Goal: Information Seeking & Learning: Learn about a topic

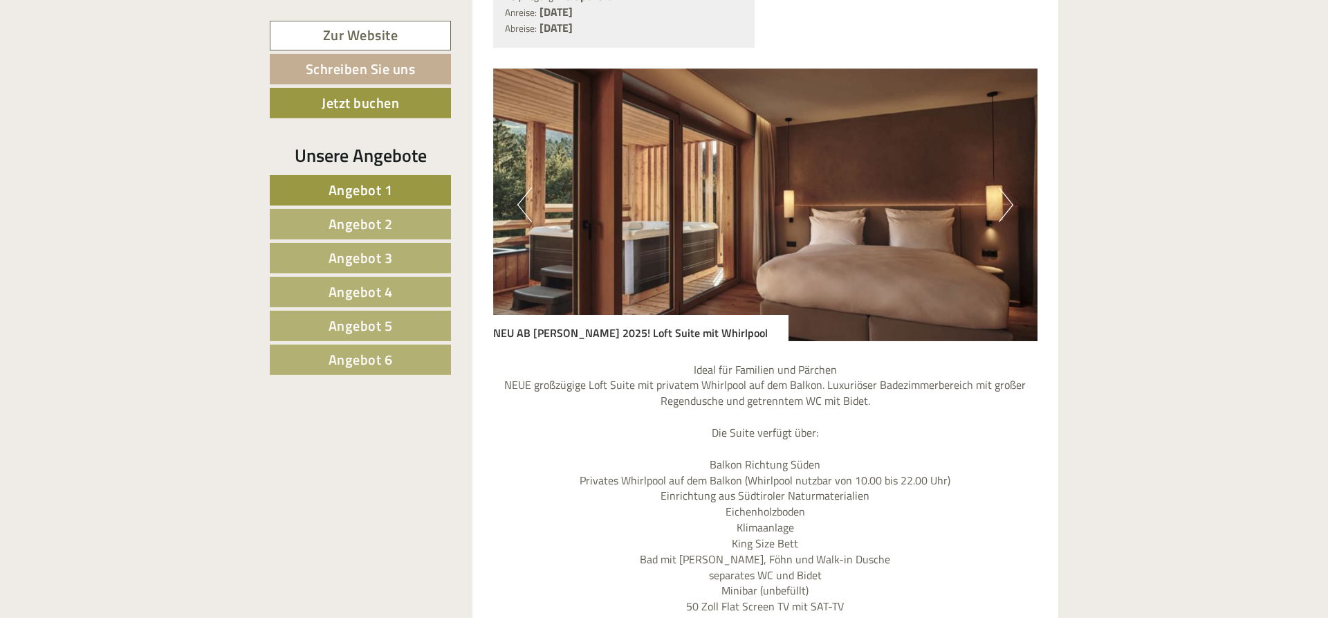
scroll to position [1200, 0]
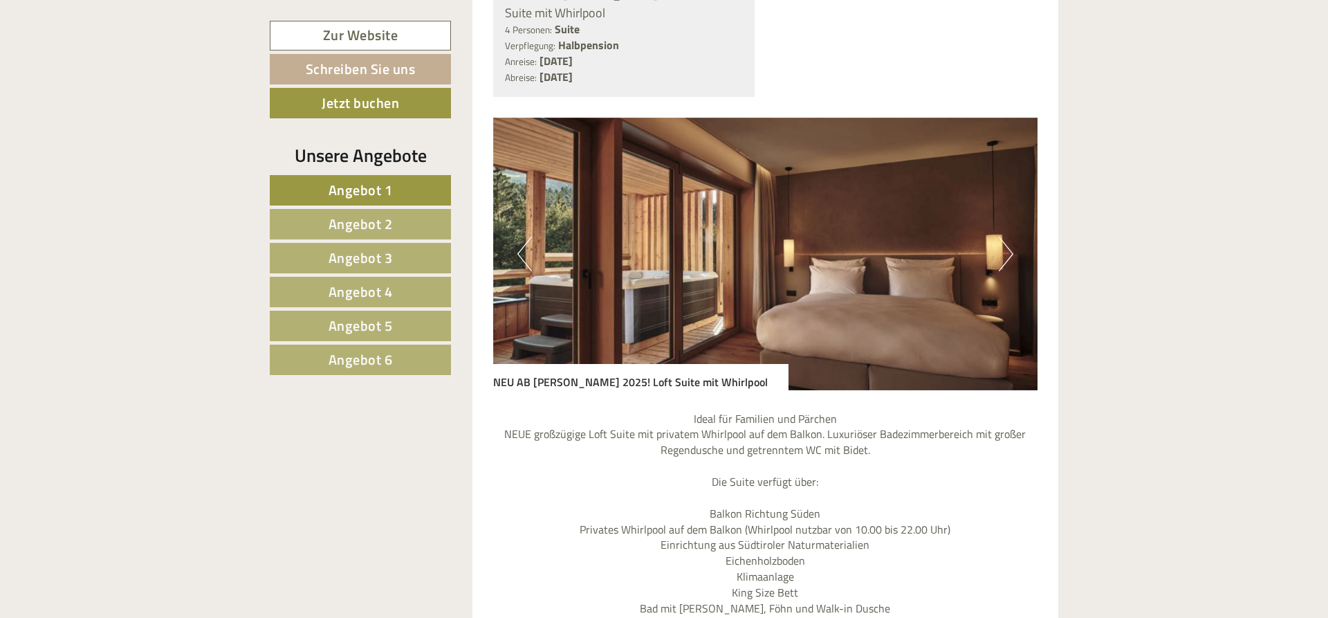
click at [1006, 237] on button "Next" at bounding box center [1006, 254] width 15 height 35
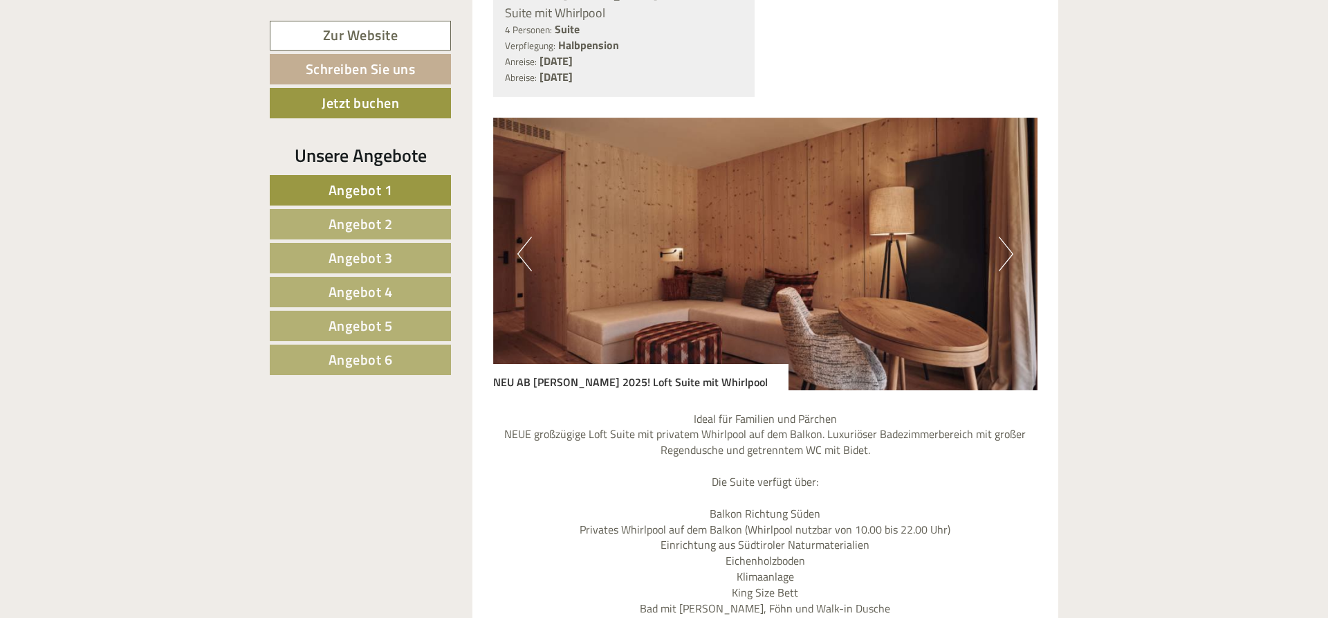
click at [1006, 237] on button "Next" at bounding box center [1006, 254] width 15 height 35
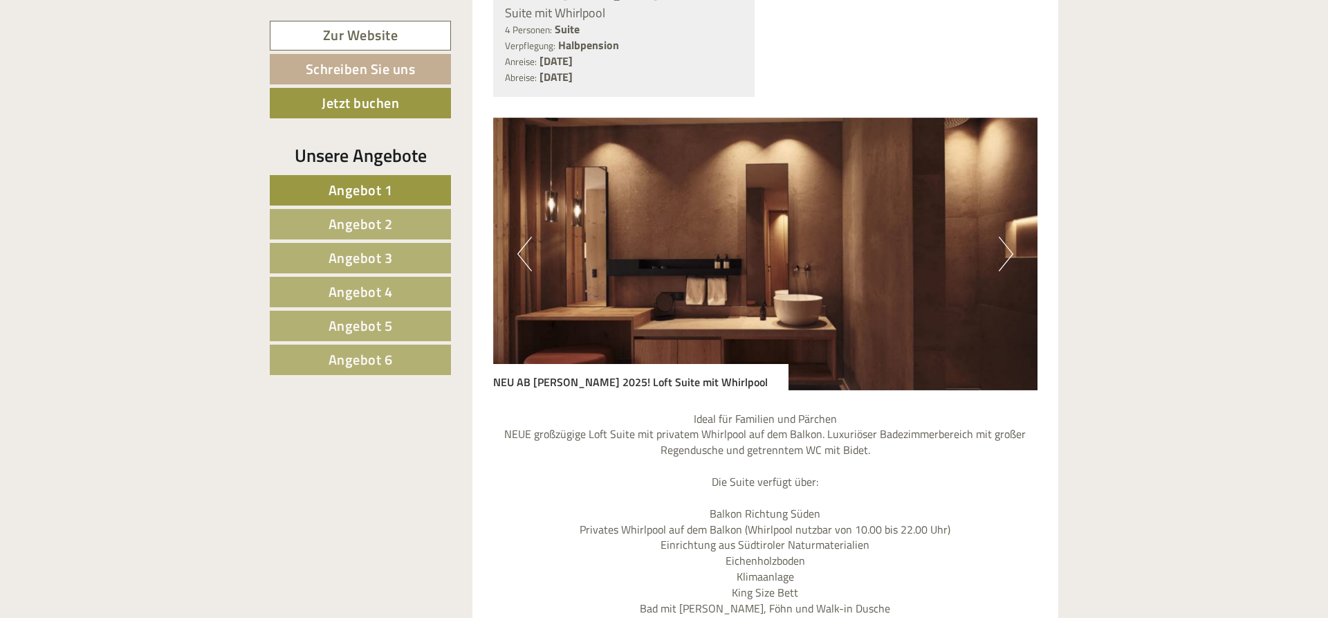
click at [1006, 237] on button "Next" at bounding box center [1006, 254] width 15 height 35
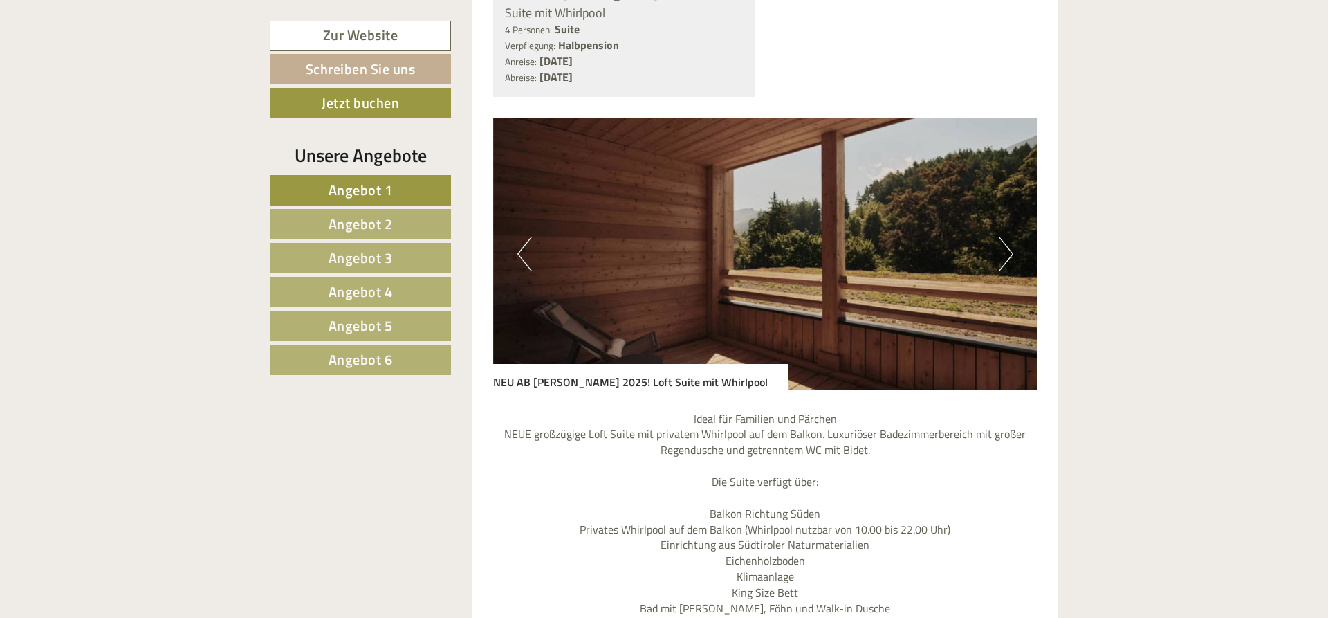
click at [1006, 237] on button "Next" at bounding box center [1006, 254] width 15 height 35
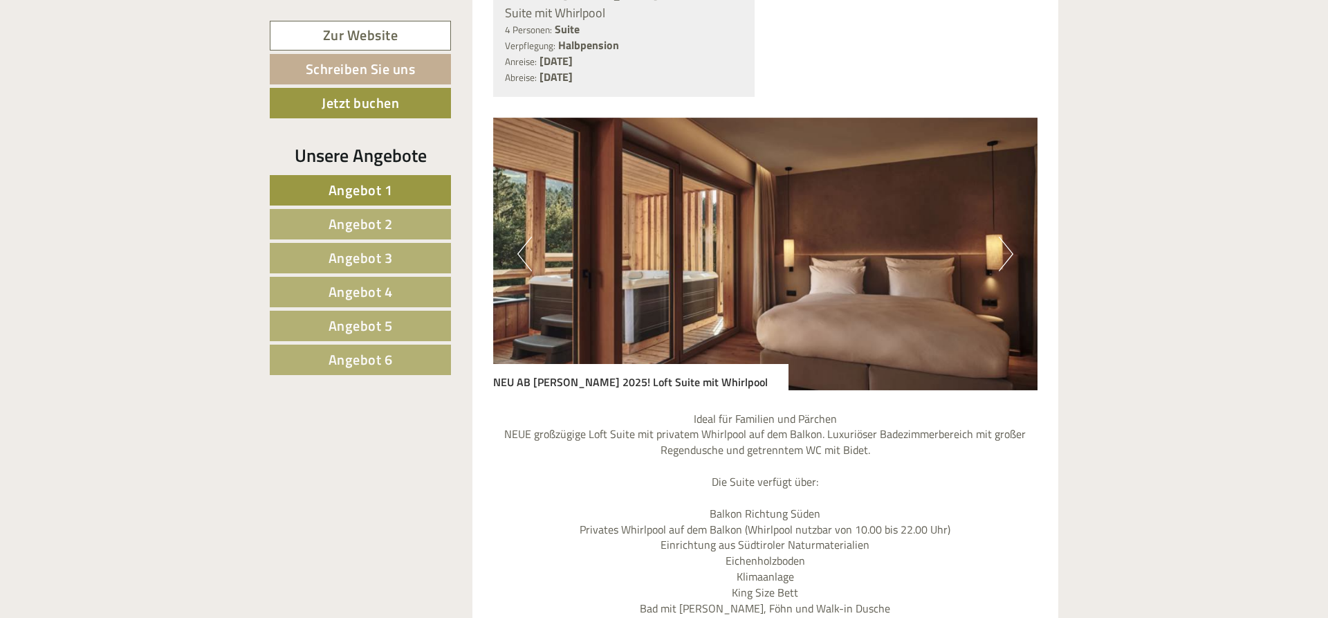
click at [1006, 237] on button "Next" at bounding box center [1006, 254] width 15 height 35
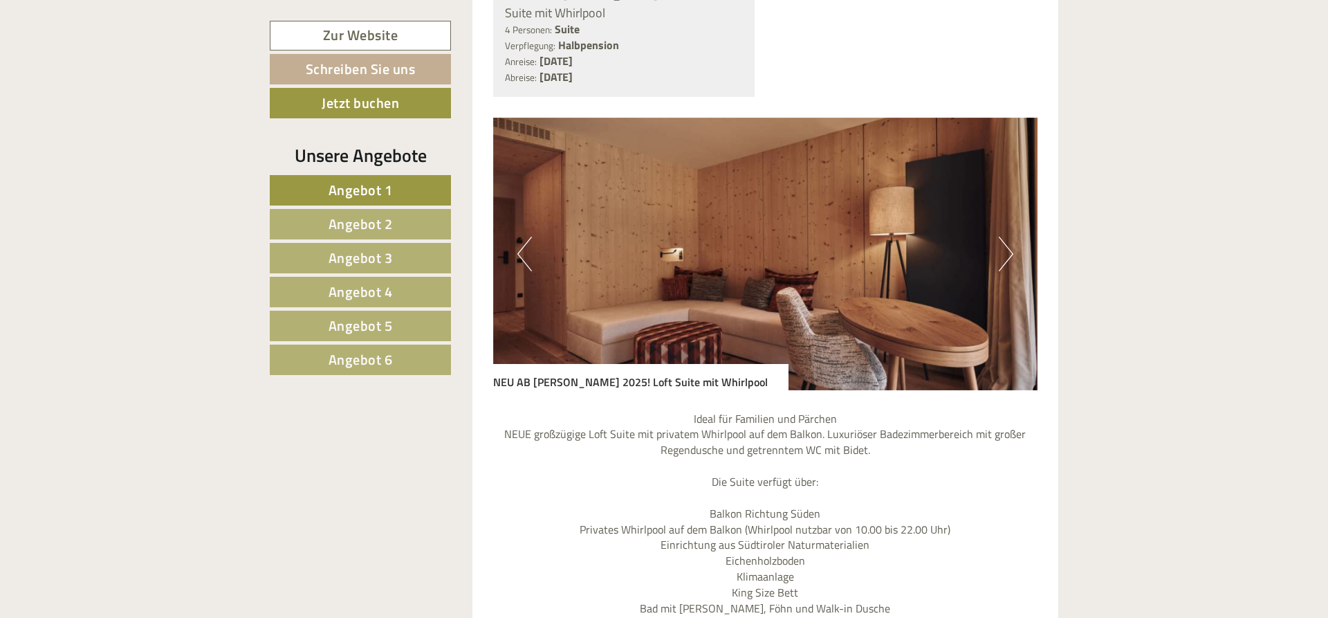
click at [1006, 237] on button "Next" at bounding box center [1006, 254] width 15 height 35
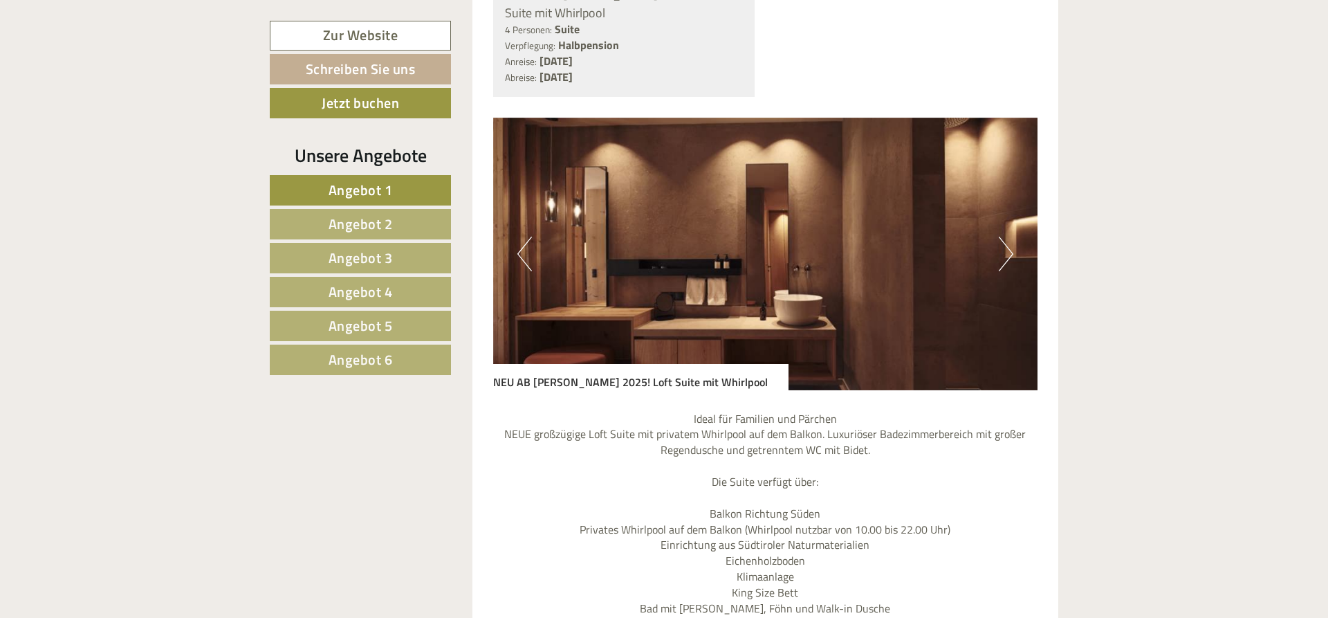
click at [1006, 237] on button "Next" at bounding box center [1006, 254] width 15 height 35
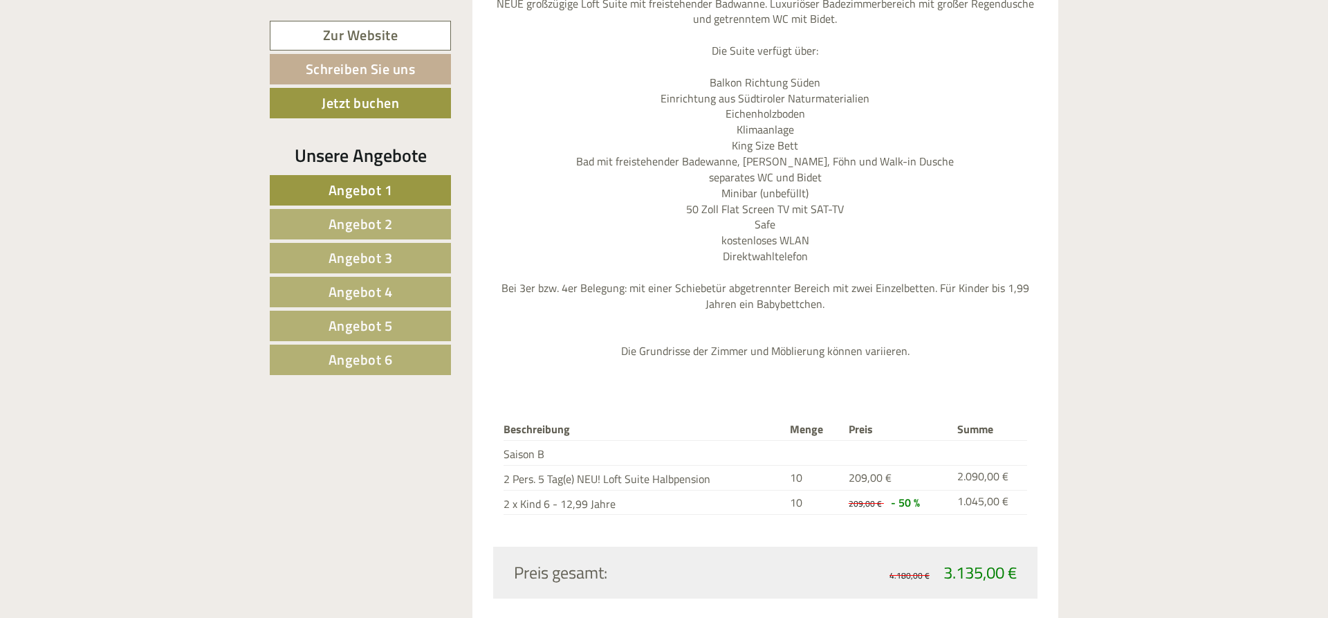
scroll to position [4516, 0]
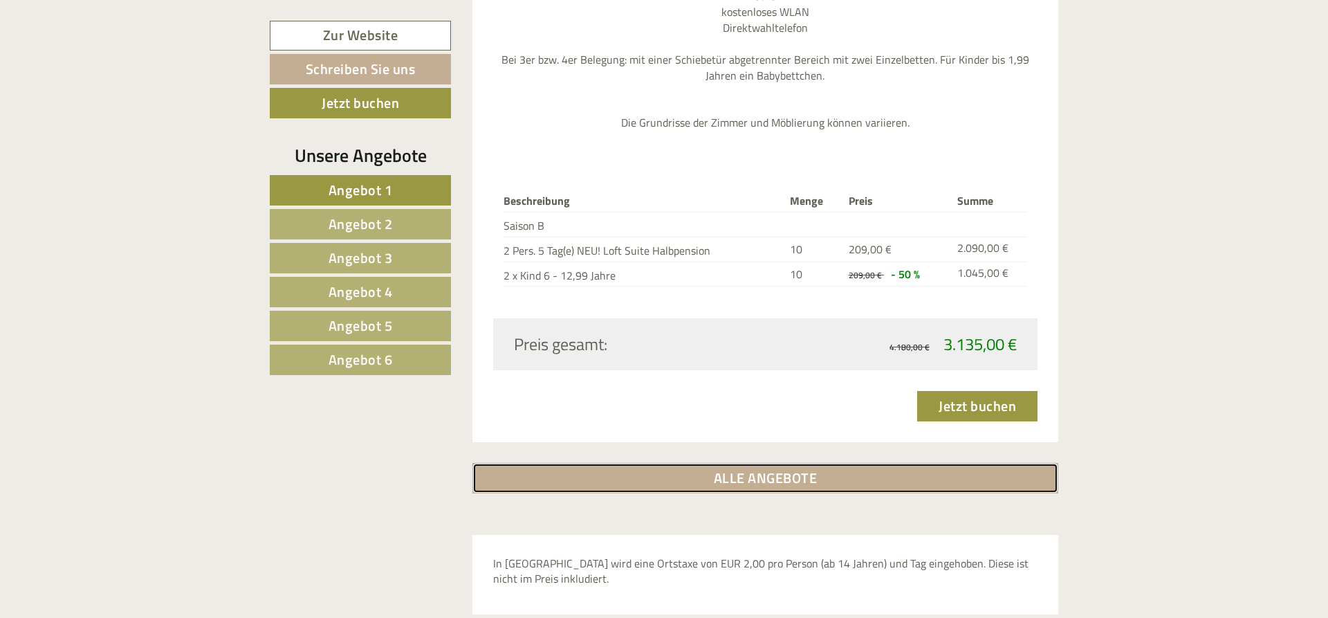
click at [740, 463] on link "ALLE ANGEBOTE" at bounding box center [765, 478] width 587 height 30
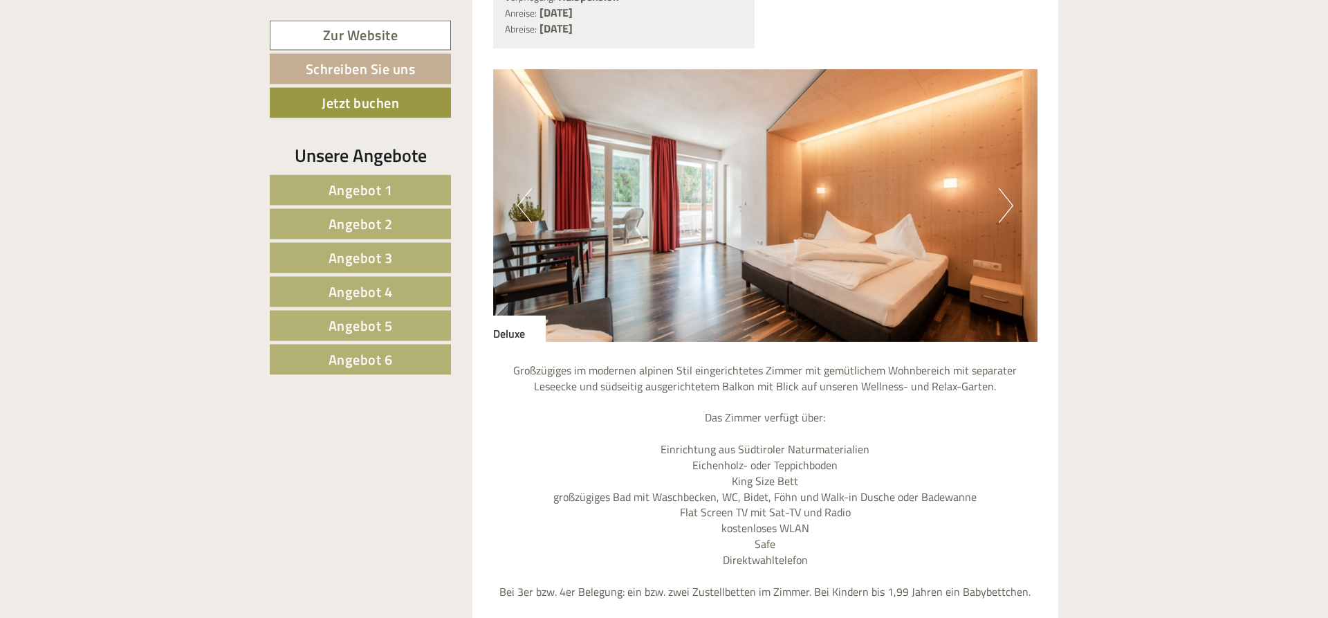
scroll to position [7264, 0]
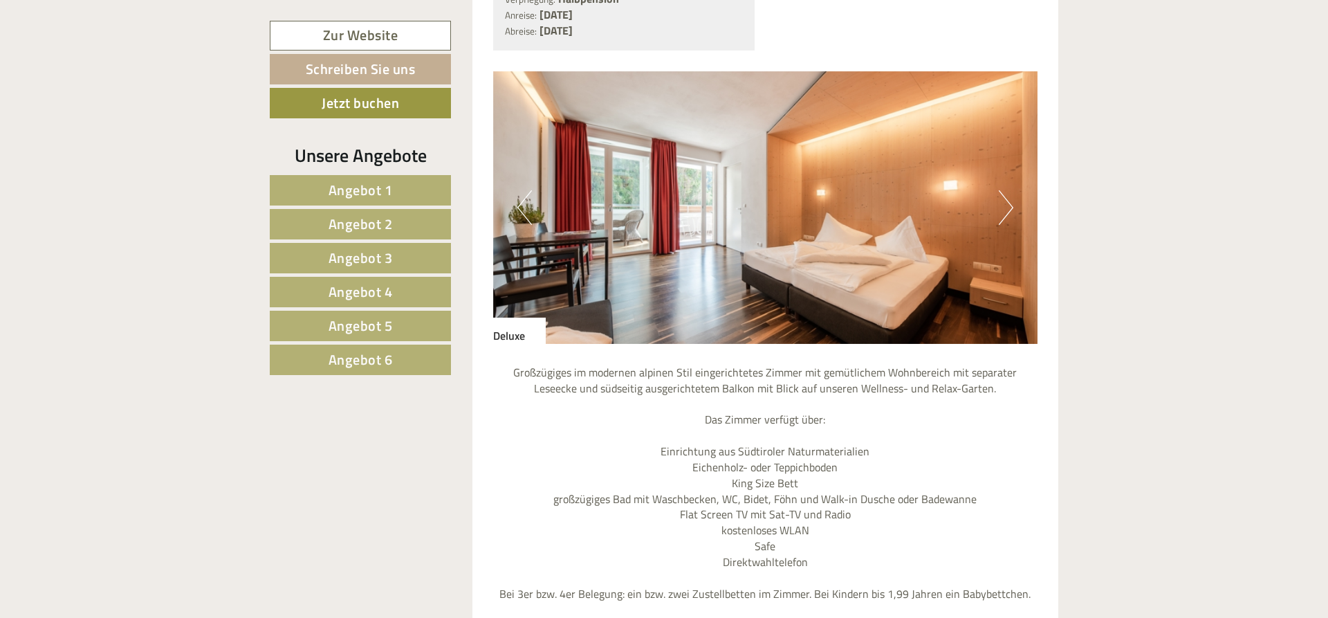
click at [1007, 190] on button "Next" at bounding box center [1006, 207] width 15 height 35
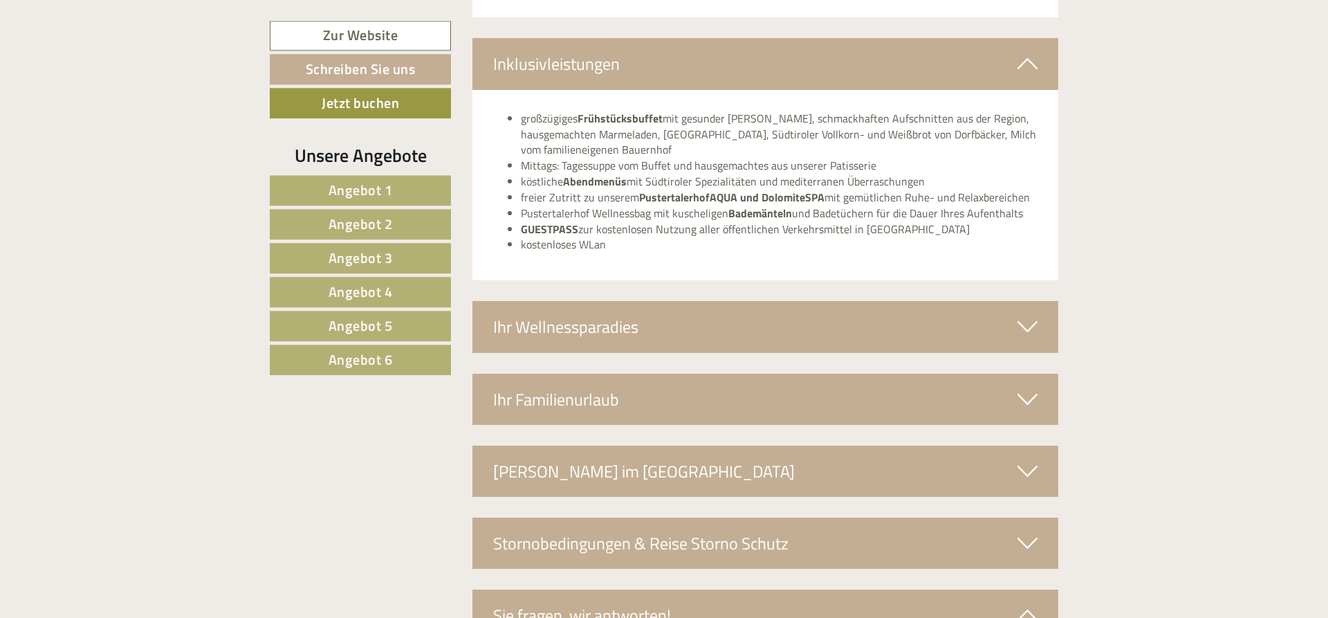
scroll to position [8397, 0]
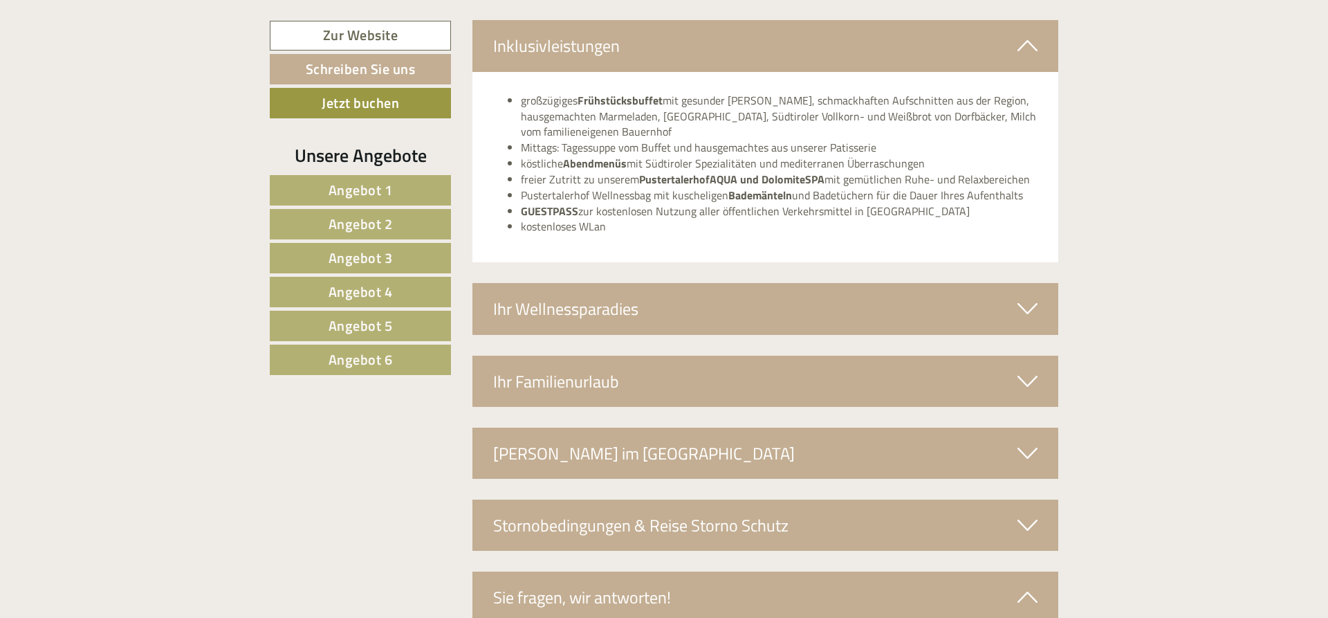
click at [790, 499] on div "Stornobedingungen & Reise Storno Schutz" at bounding box center [765, 524] width 587 height 51
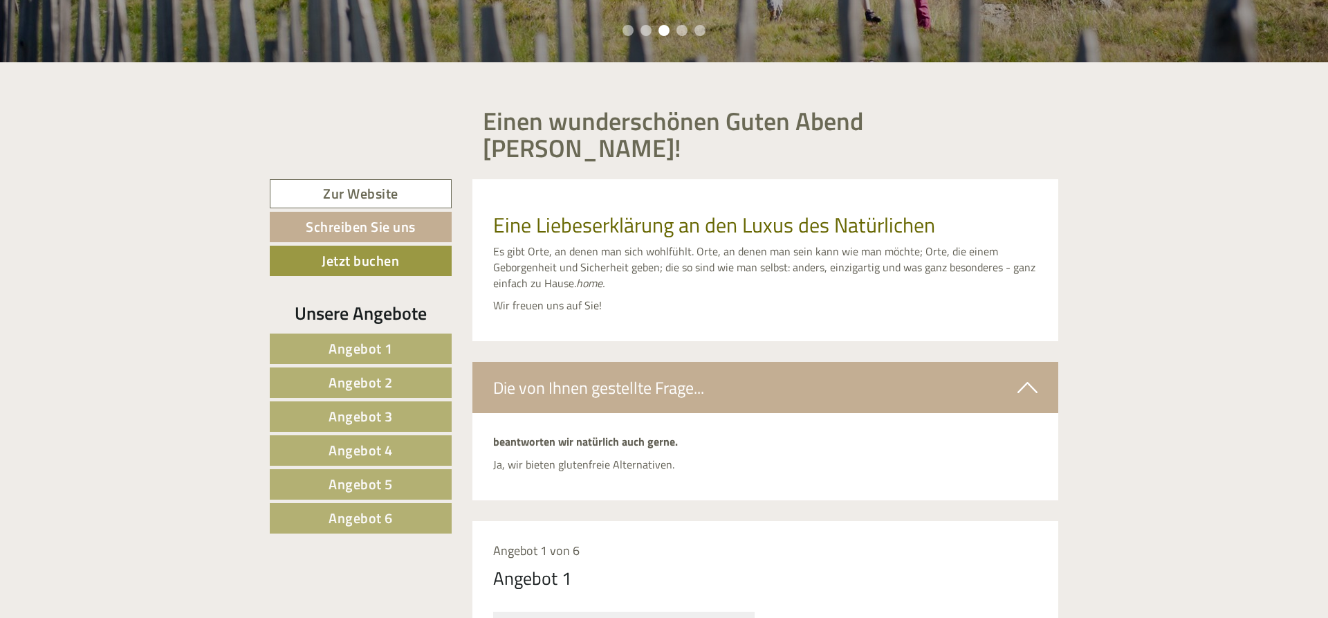
scroll to position [558, 0]
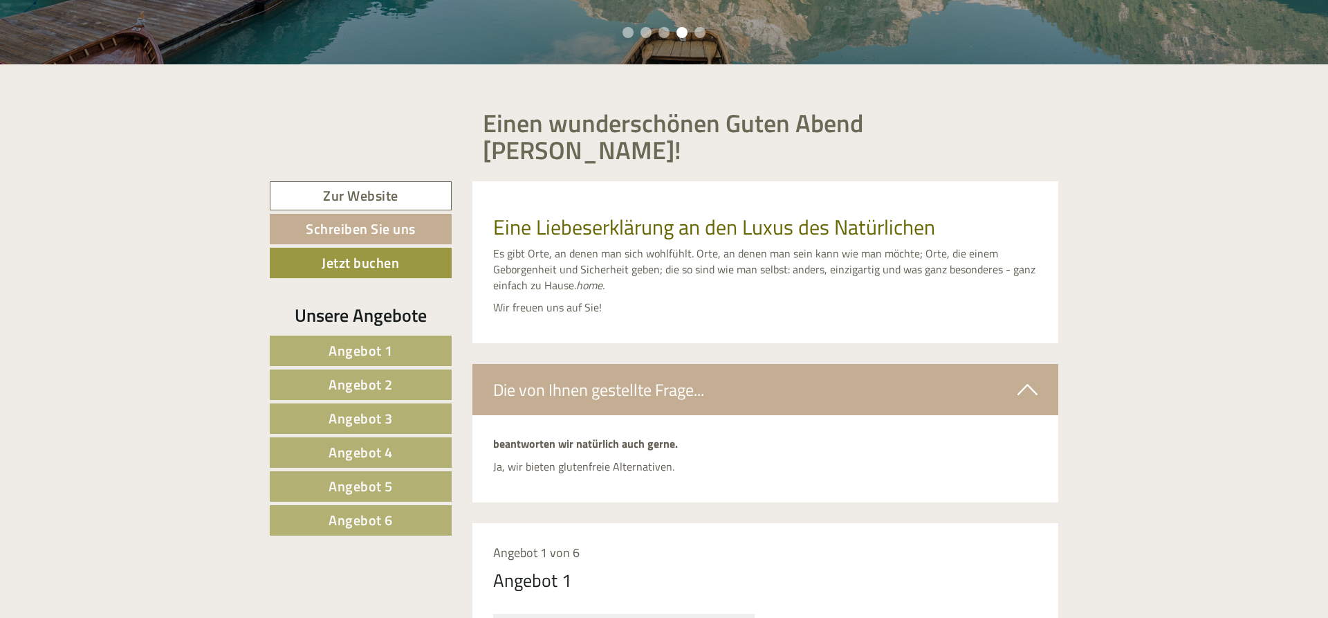
click at [733, 382] on div "Die von Ihnen gestellte Frage..." at bounding box center [765, 389] width 587 height 51
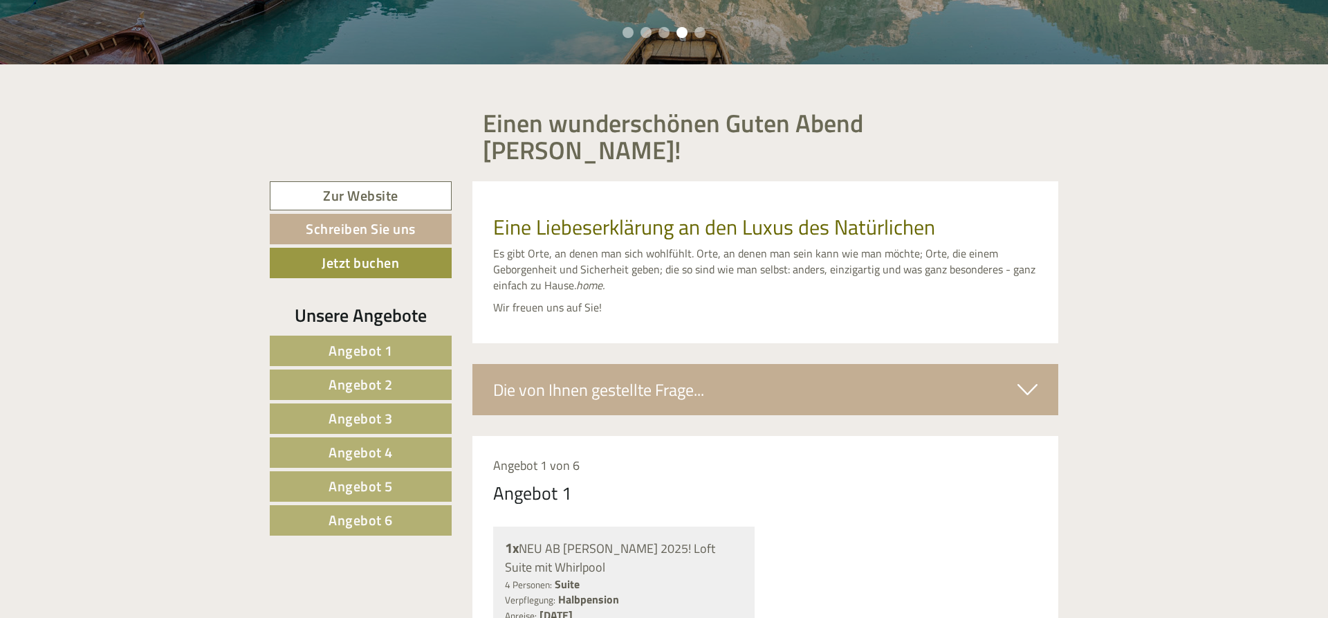
click at [730, 377] on div "Die von Ihnen gestellte Frage..." at bounding box center [765, 389] width 587 height 51
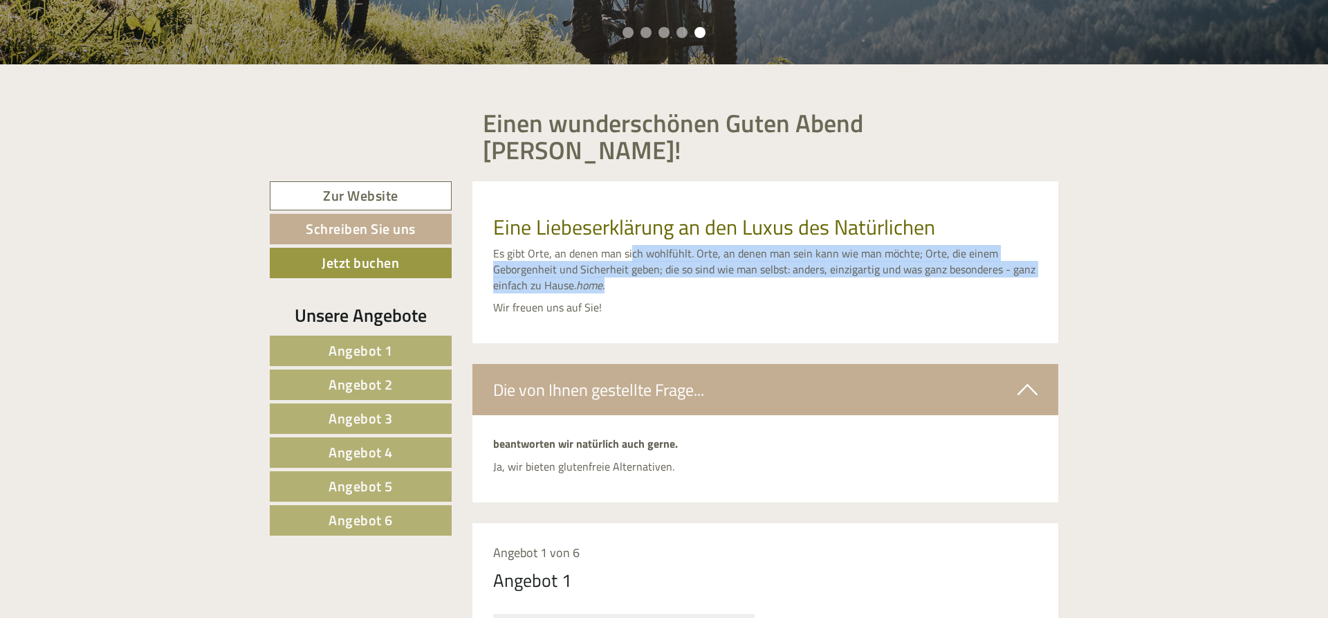
drag, startPoint x: 630, startPoint y: 228, endPoint x: 757, endPoint y: 262, distance: 131.1
click at [757, 262] on p "Es gibt Orte, an denen man sich wohlfühlt. Orte, an denen man sein kann wie man…" at bounding box center [765, 270] width 545 height 48
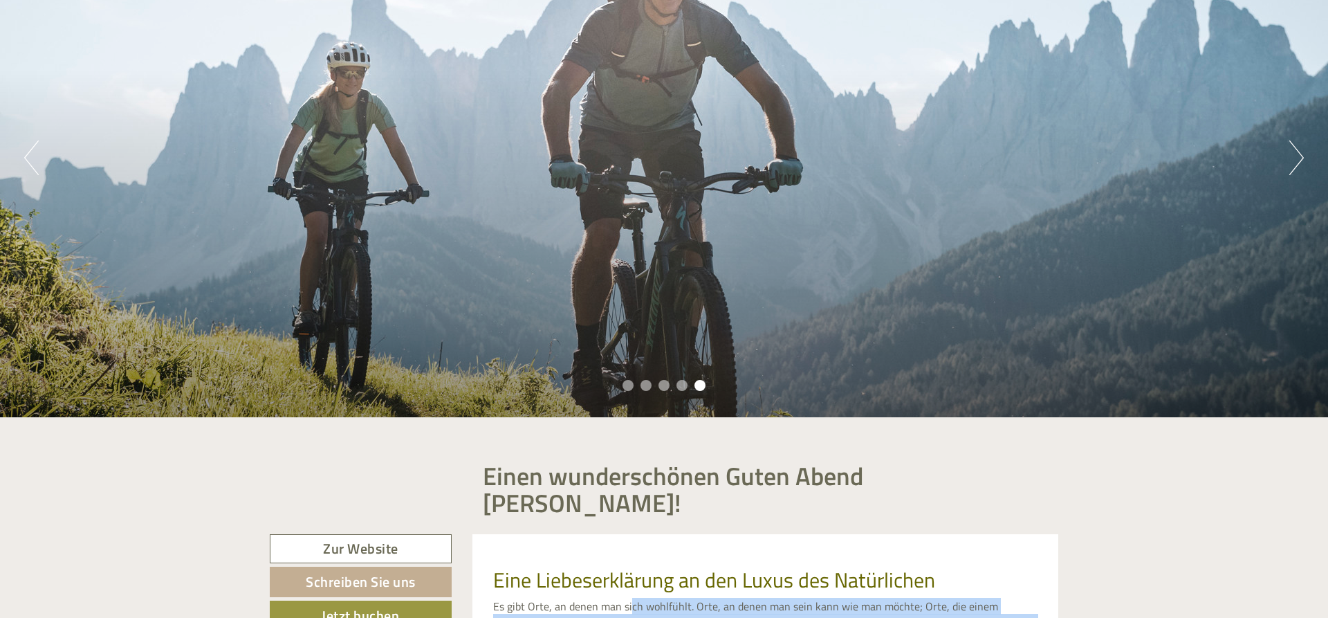
scroll to position [0, 0]
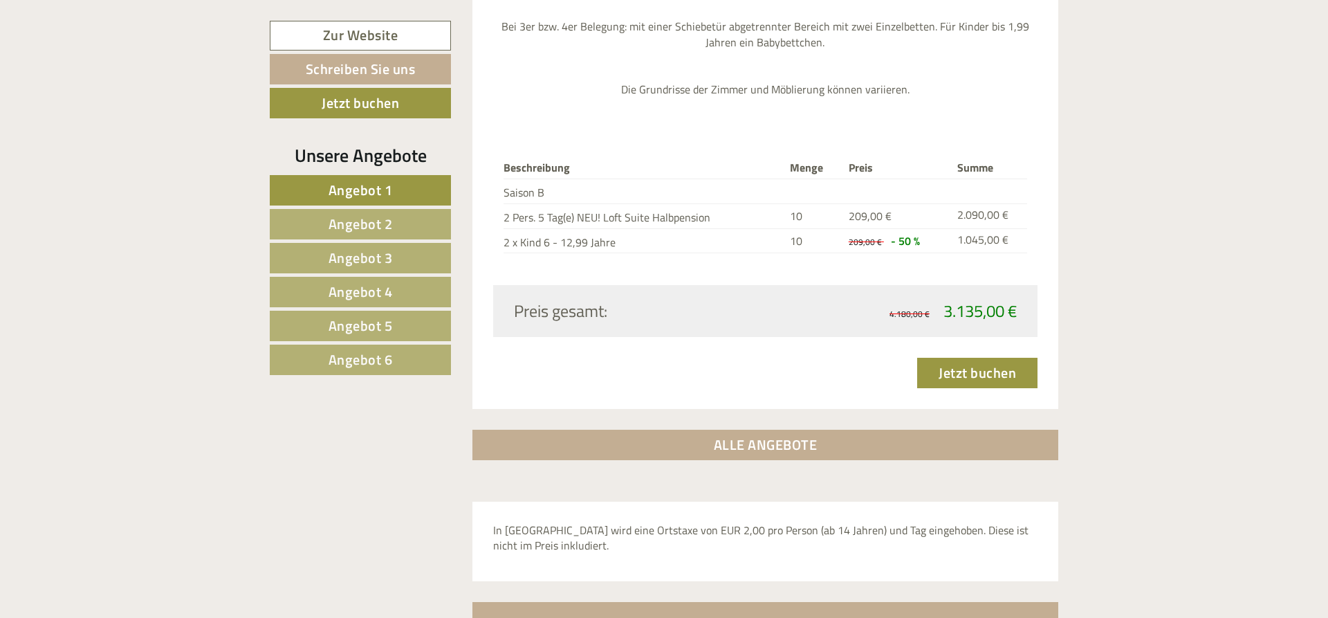
scroll to position [4321, 0]
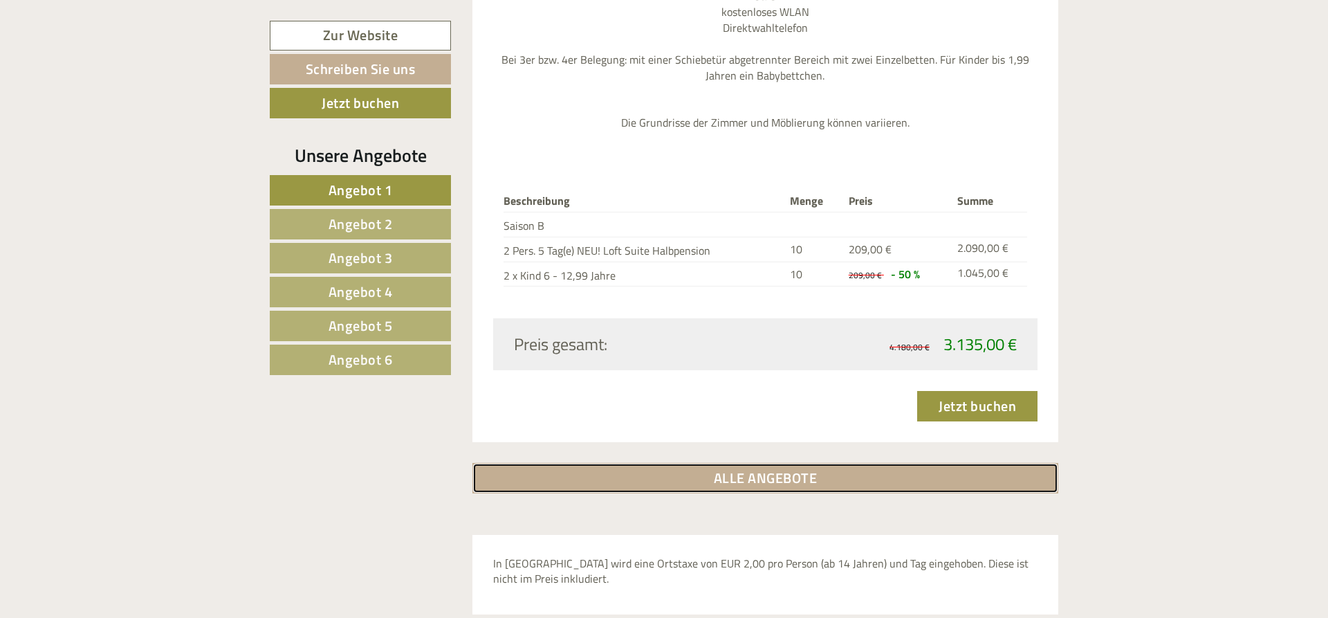
click at [773, 463] on link "ALLE ANGEBOTE" at bounding box center [765, 478] width 587 height 30
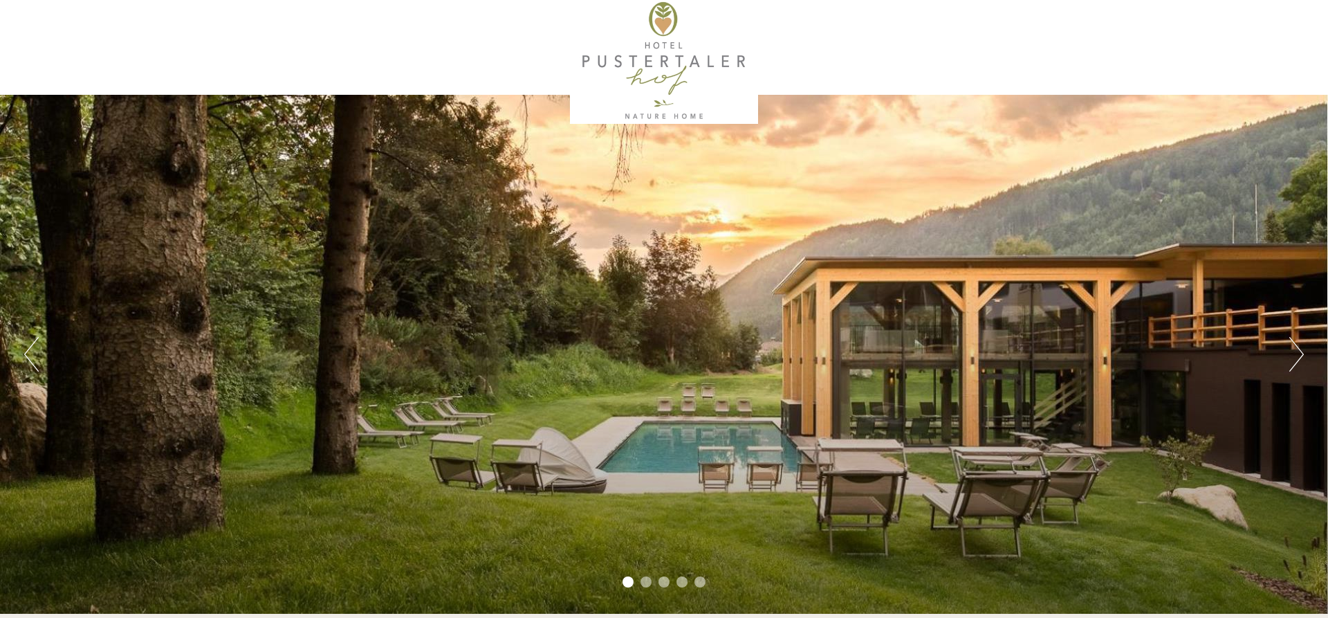
scroll to position [0, 0]
